Goal: Task Accomplishment & Management: Manage account settings

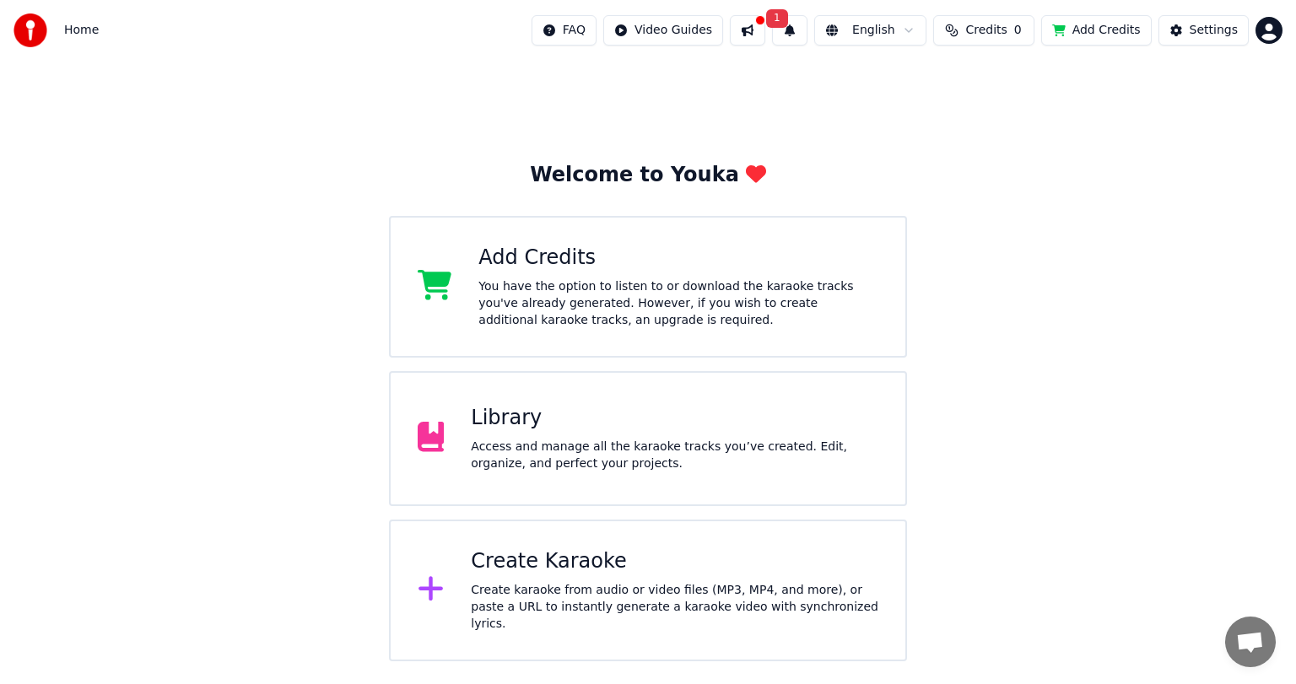
click at [765, 20] on button at bounding box center [747, 30] width 35 height 30
click at [641, 11] on div "Home FAQ Video Guides 1 English Credits 0 Add Credits Settings" at bounding box center [648, 30] width 1296 height 61
click at [540, 422] on div "Library" at bounding box center [674, 418] width 407 height 27
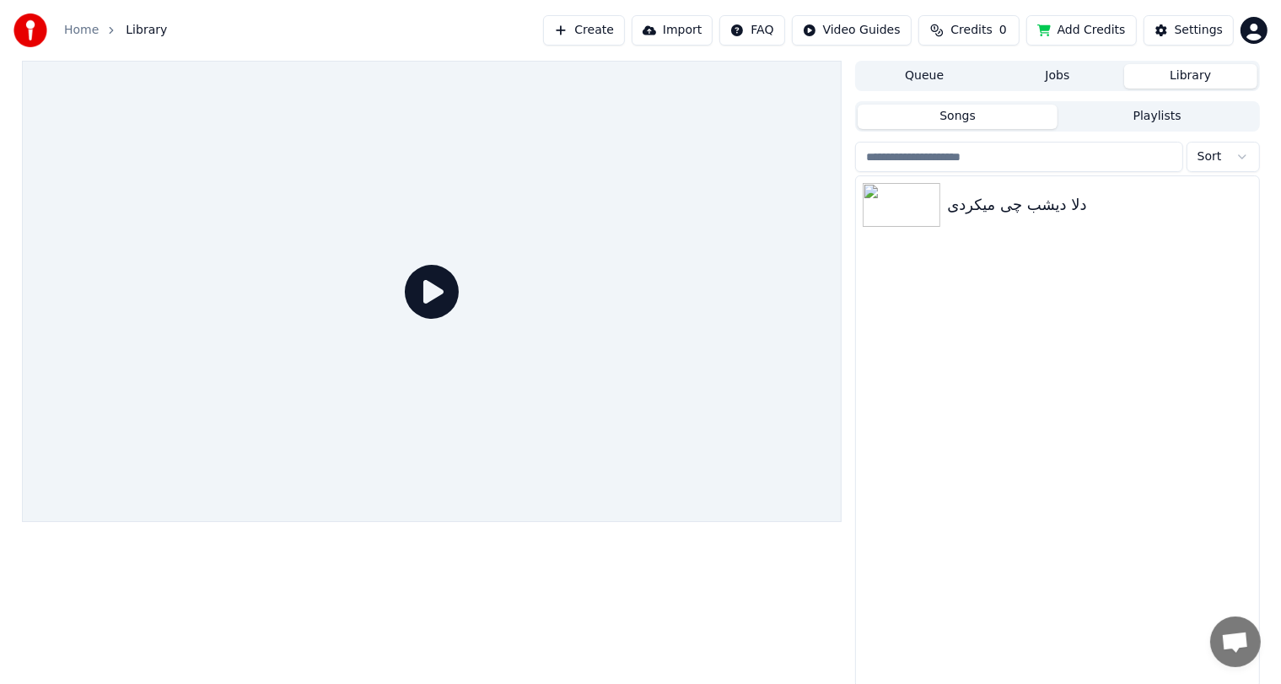
click at [990, 359] on div "دلا دیشب چی میکردی" at bounding box center [1057, 431] width 402 height 511
click at [1185, 27] on div "Settings" at bounding box center [1199, 30] width 48 height 17
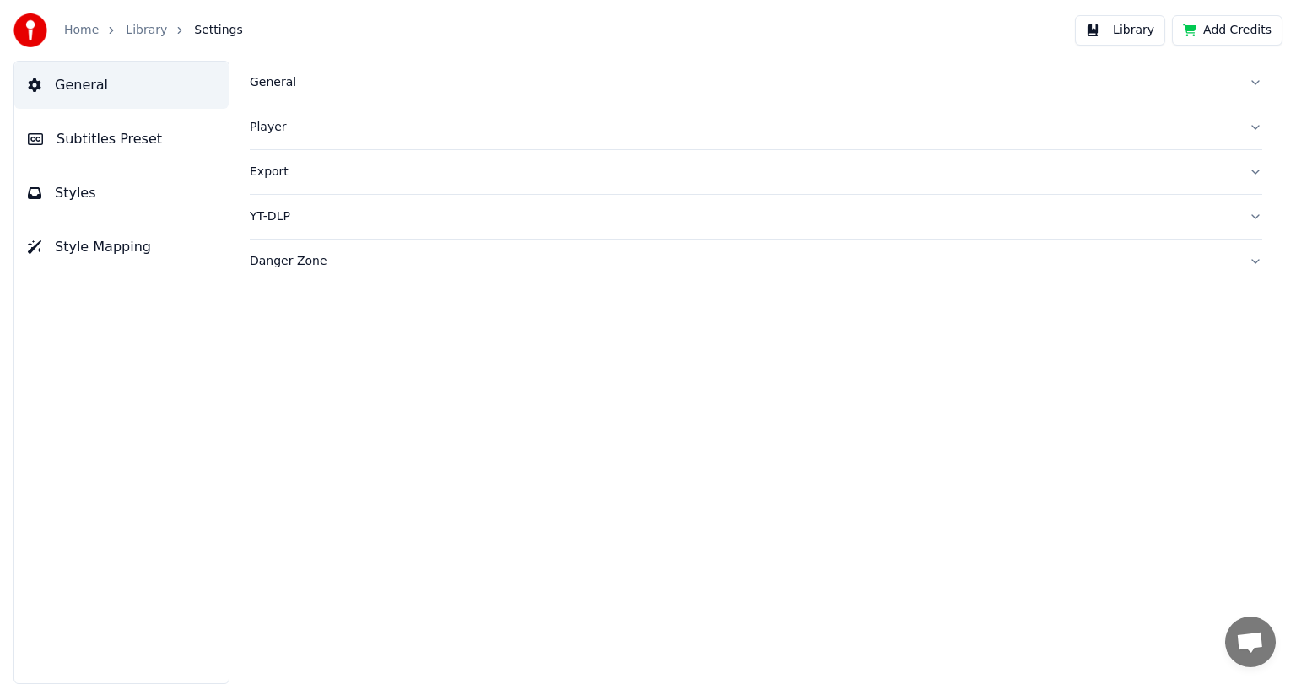
click at [1127, 31] on button "Library" at bounding box center [1120, 30] width 90 height 30
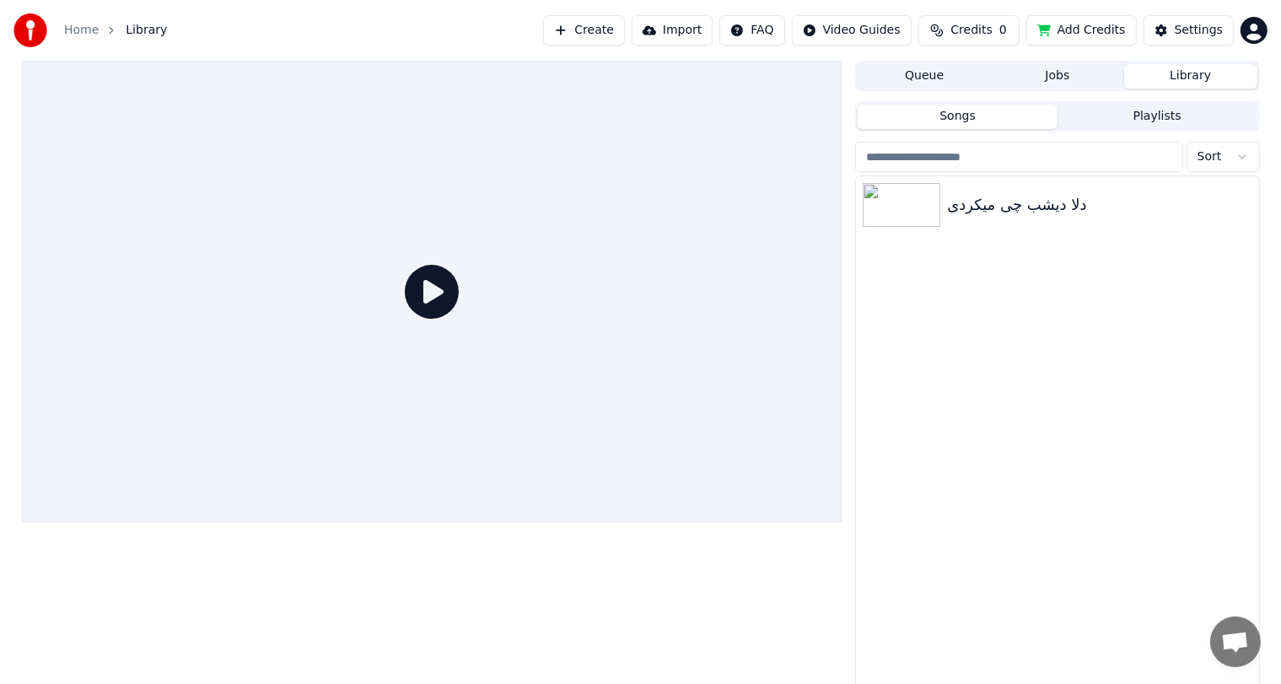
click at [1090, 34] on button "Add Credits" at bounding box center [1082, 30] width 111 height 30
